Goal: Transaction & Acquisition: Book appointment/travel/reservation

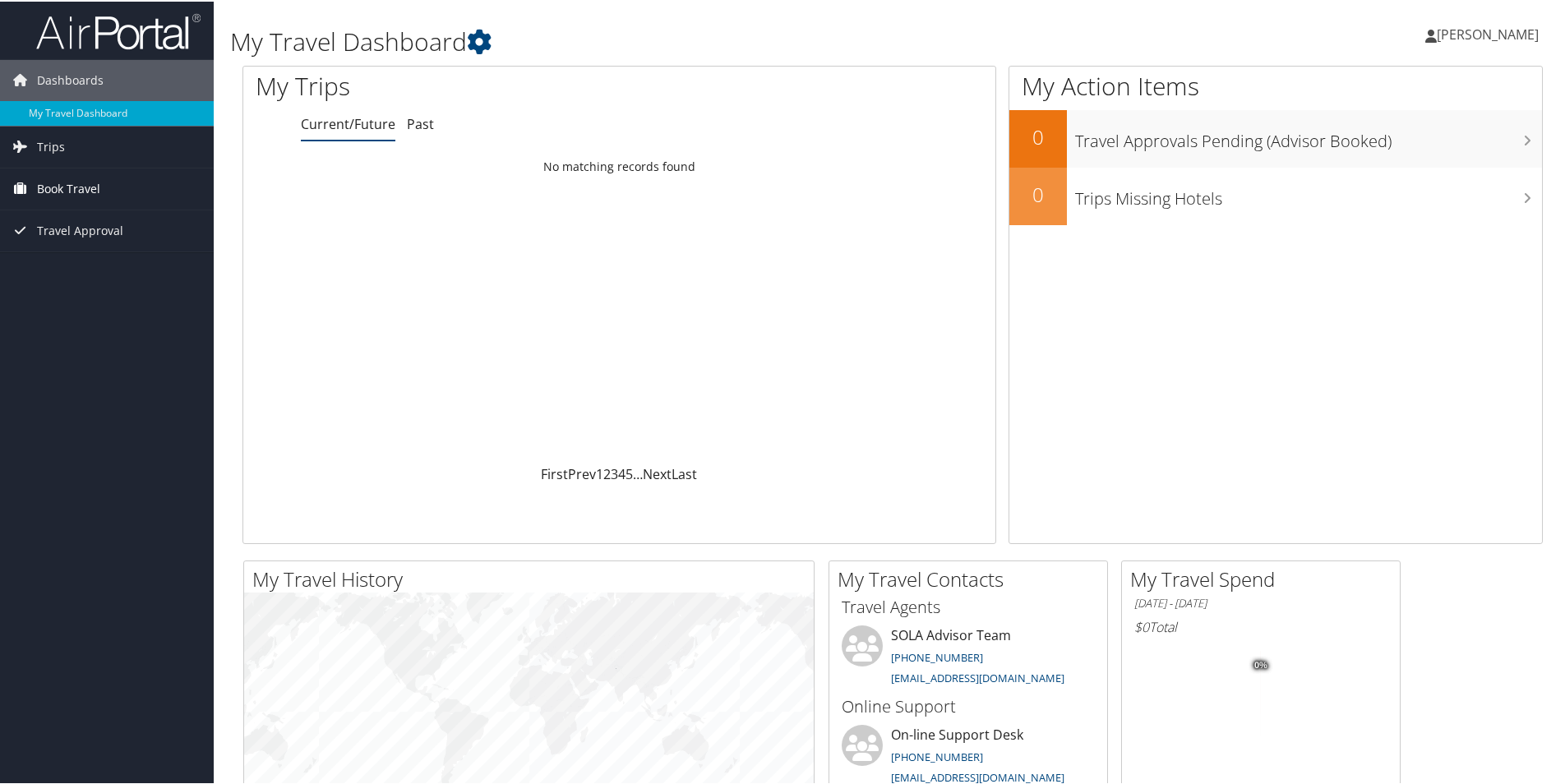
click at [86, 193] on span "Book Travel" at bounding box center [68, 188] width 63 height 42
click at [79, 244] on link "Book/Manage Online Trips" at bounding box center [107, 244] width 213 height 25
